Goal: Submit feedback/report problem

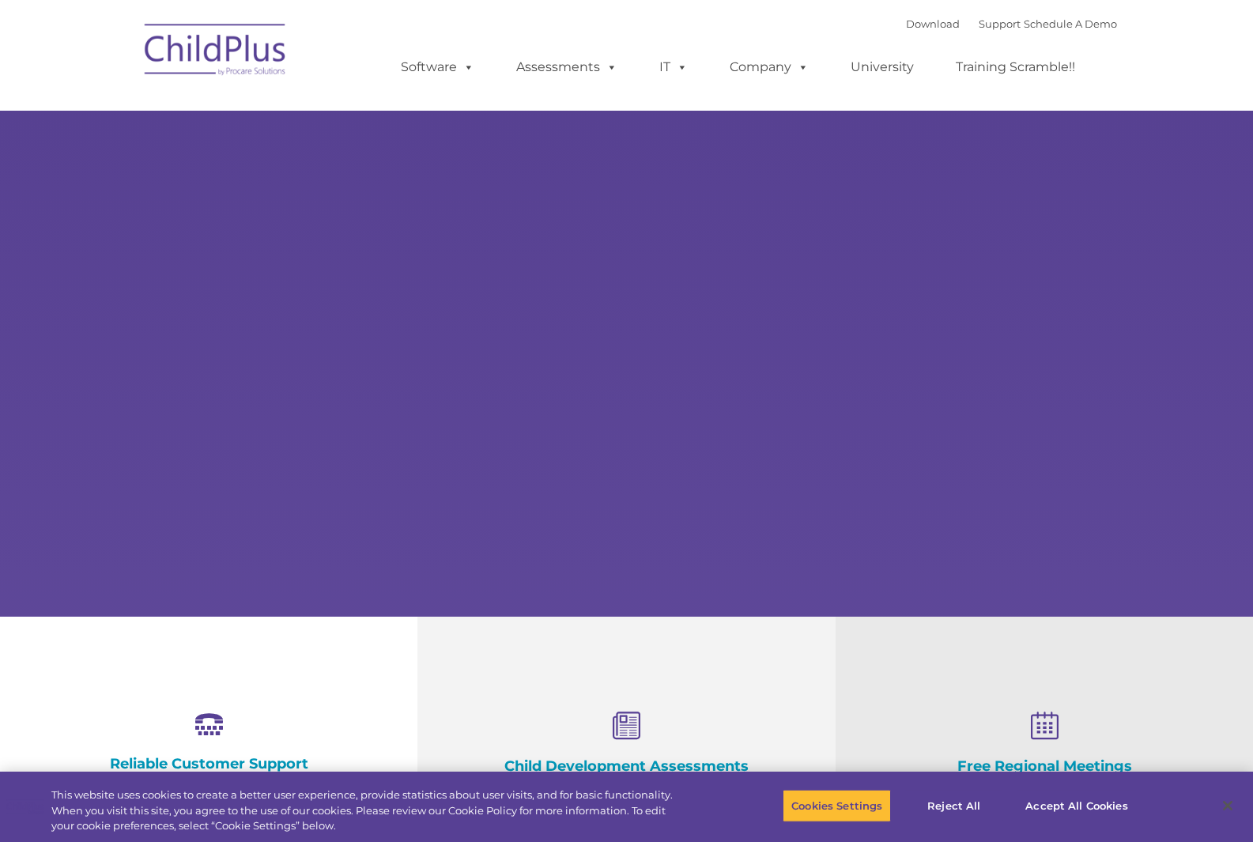
select select "MEDIUM"
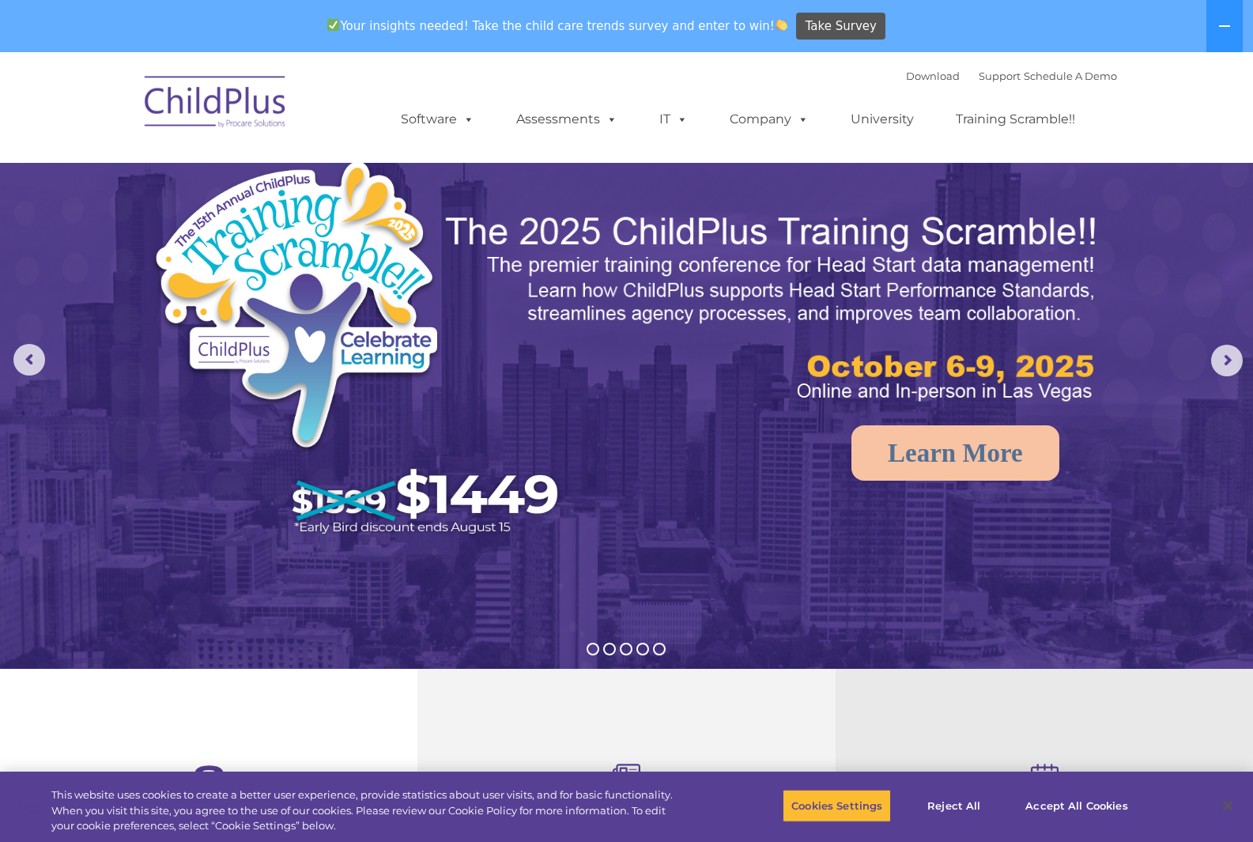
click at [217, 117] on img at bounding box center [216, 104] width 158 height 79
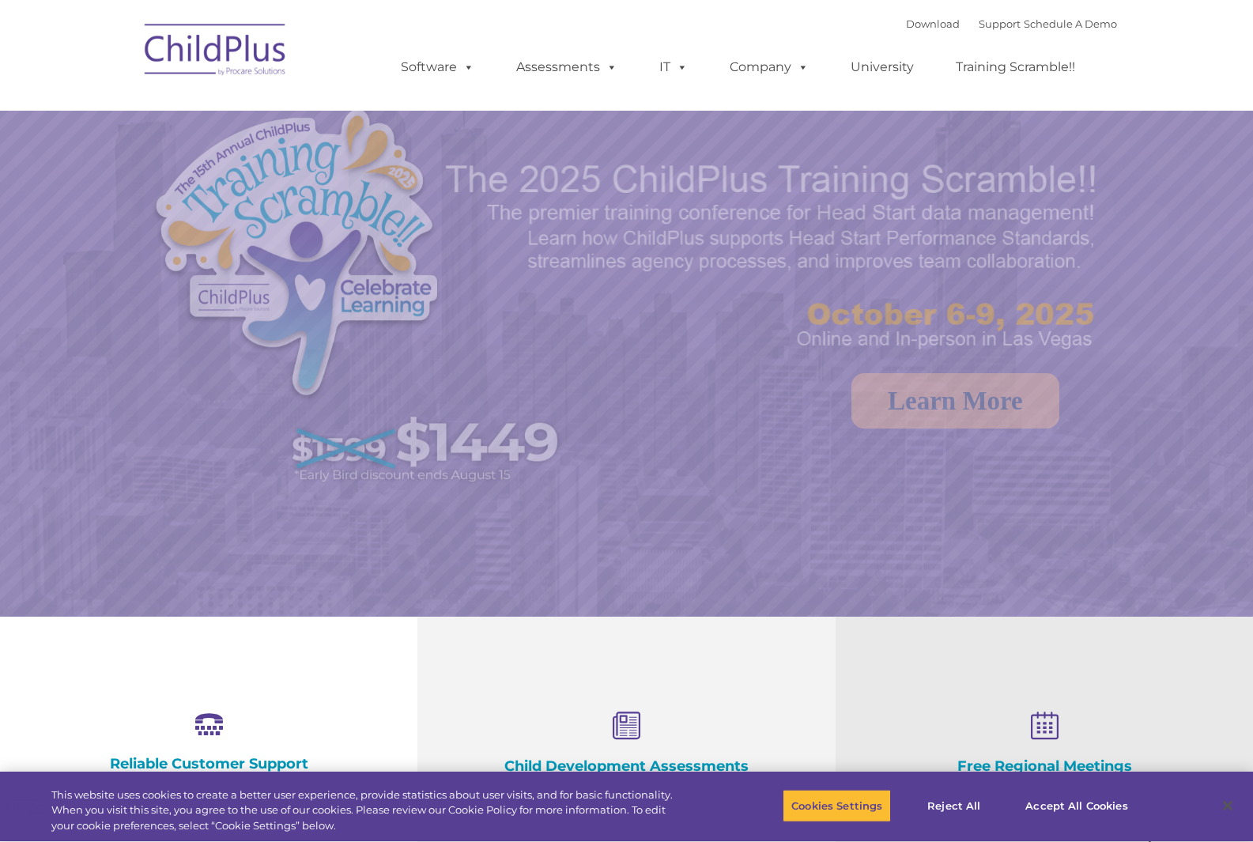
select select "MEDIUM"
